Goal: Transaction & Acquisition: Purchase product/service

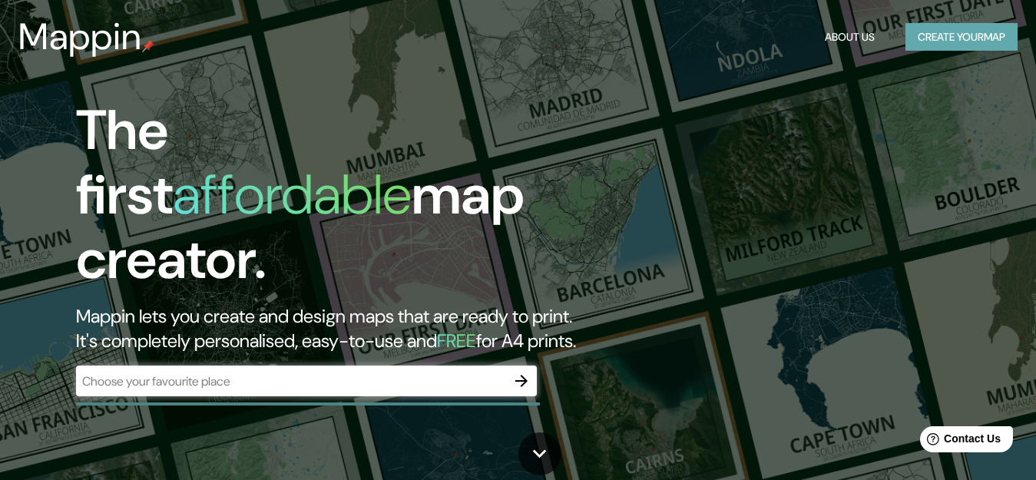
click at [930, 35] on button "Create your map" at bounding box center [962, 37] width 112 height 28
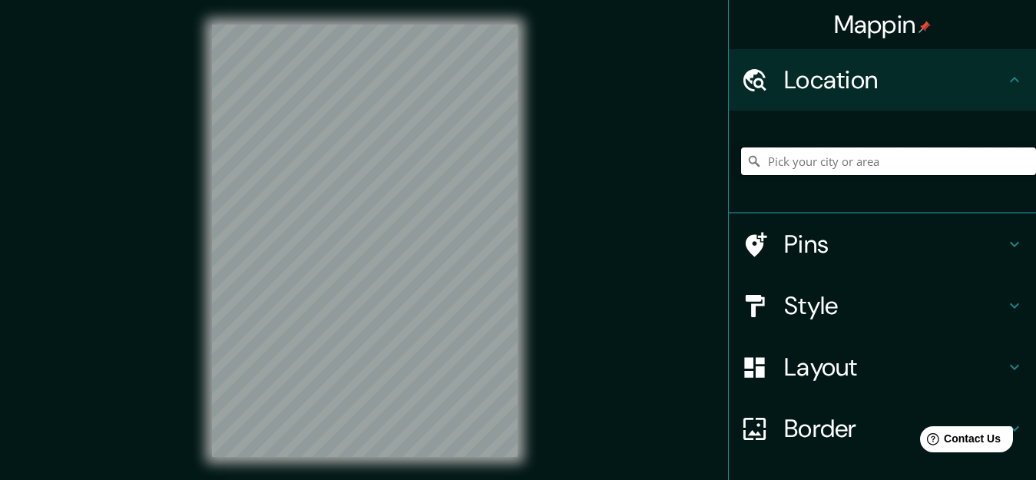
click at [879, 148] on input "Pick your city or area" at bounding box center [888, 162] width 295 height 28
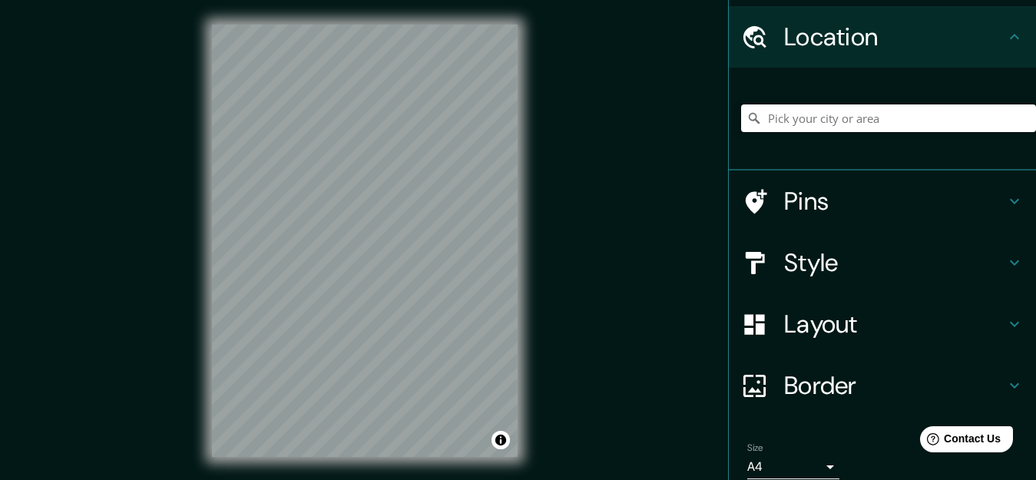
click at [867, 119] on input "Pick your city or area" at bounding box center [888, 118] width 295 height 28
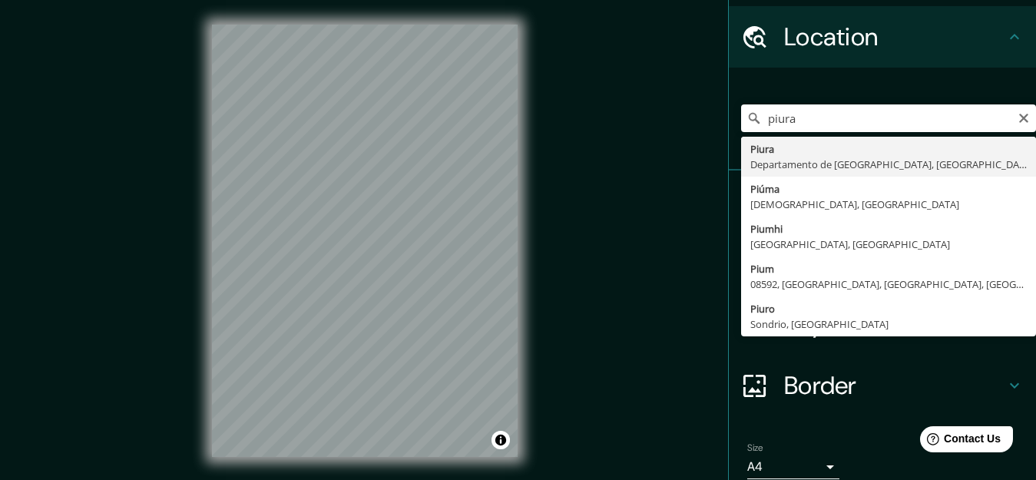
type input "Piura, [GEOGRAPHIC_DATA], [GEOGRAPHIC_DATA]"
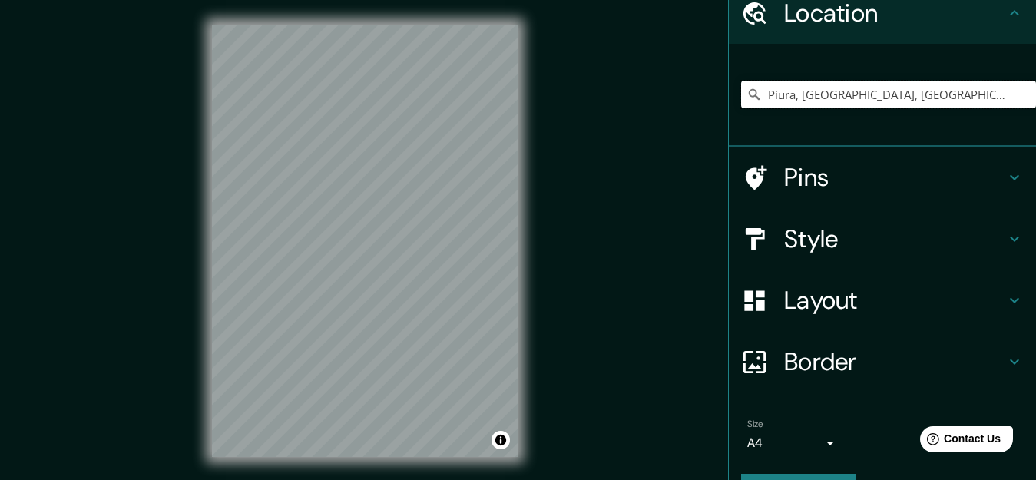
scroll to position [108, 0]
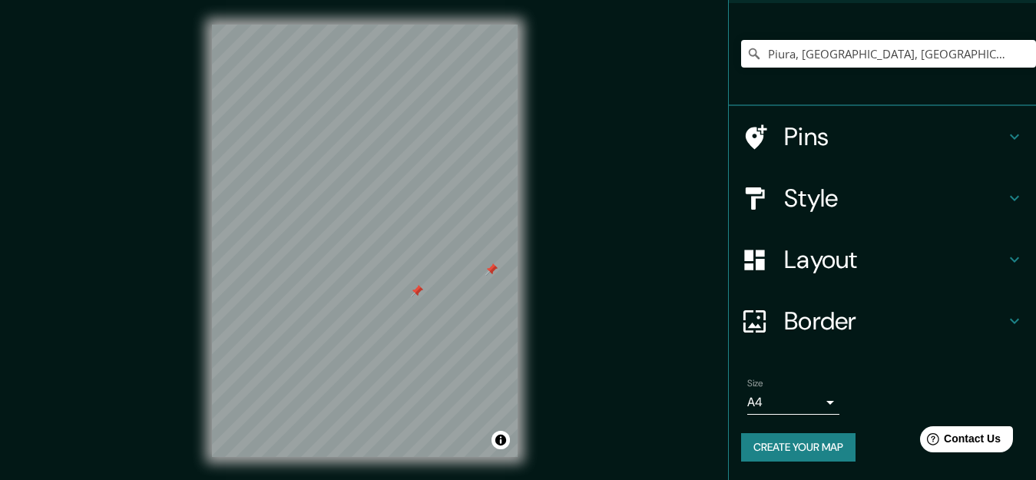
click at [419, 285] on div at bounding box center [417, 291] width 12 height 12
click at [419, 289] on div at bounding box center [417, 291] width 12 height 12
click at [491, 269] on div at bounding box center [492, 270] width 12 height 12
click at [488, 267] on div at bounding box center [492, 270] width 12 height 12
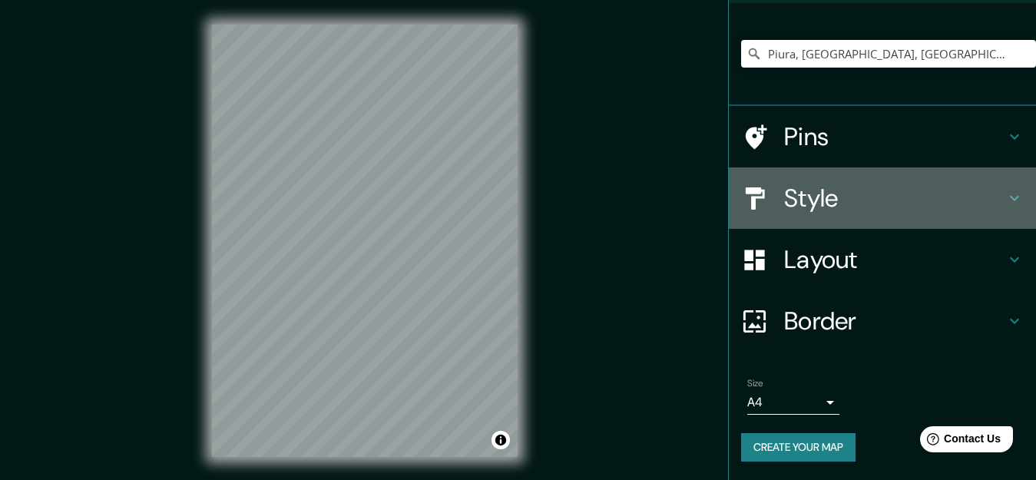
click at [825, 187] on h4 "Style" at bounding box center [894, 198] width 221 height 31
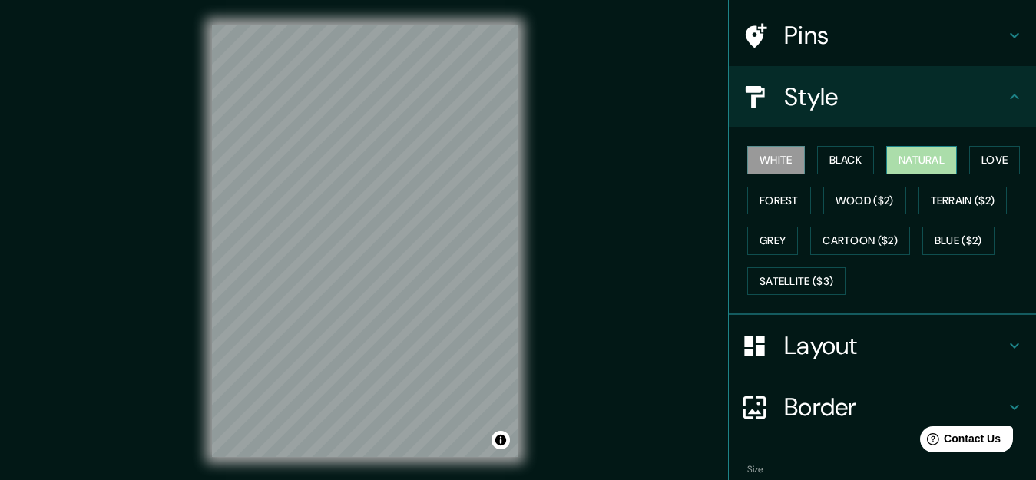
click at [913, 152] on button "Natural" at bounding box center [922, 160] width 71 height 28
click at [782, 202] on button "Forest" at bounding box center [780, 201] width 64 height 28
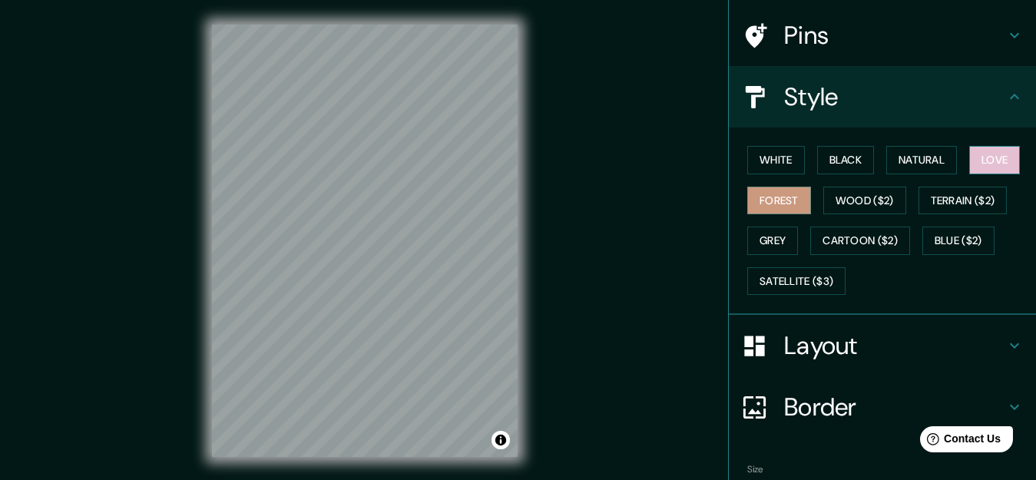
click at [991, 156] on button "Love" at bounding box center [995, 160] width 51 height 28
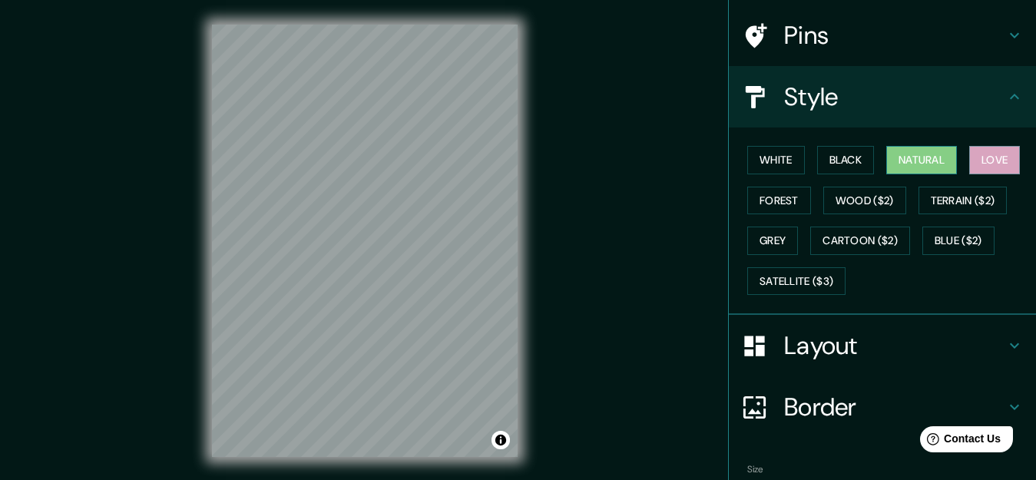
click at [937, 151] on button "Natural" at bounding box center [922, 160] width 71 height 28
